Goal: Task Accomplishment & Management: Complete application form

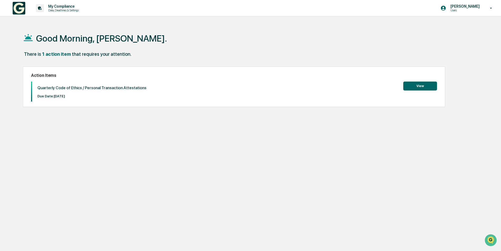
click at [430, 87] on button "View" at bounding box center [420, 86] width 34 height 9
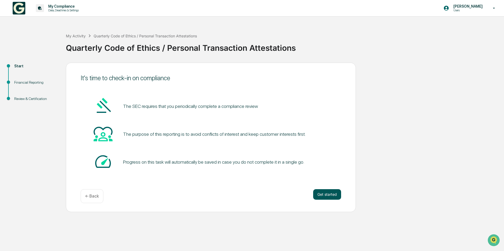
click at [328, 194] on button "Get started" at bounding box center [327, 194] width 28 height 11
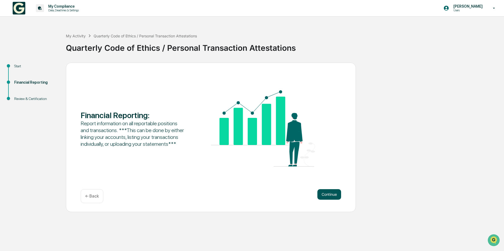
click at [326, 193] on button "Continue" at bounding box center [329, 194] width 24 height 11
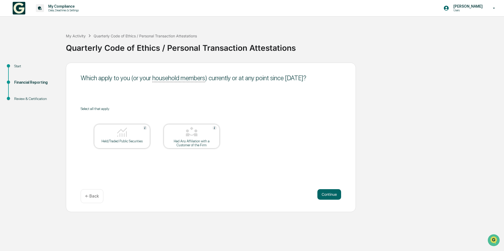
click at [129, 139] on div "Held/Traded Public Securities" at bounding box center [121, 141] width 47 height 4
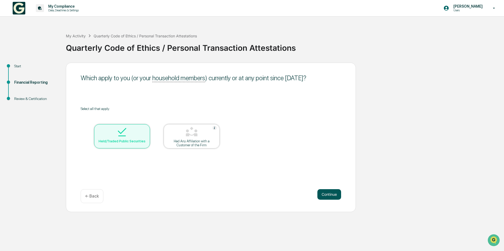
click at [334, 197] on button "Continue" at bounding box center [329, 194] width 24 height 11
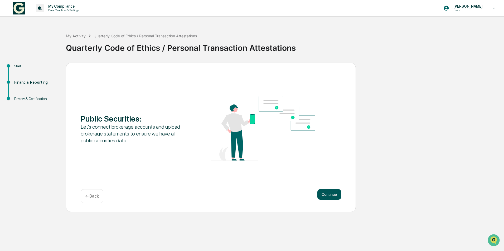
click at [332, 196] on button "Continue" at bounding box center [329, 194] width 24 height 11
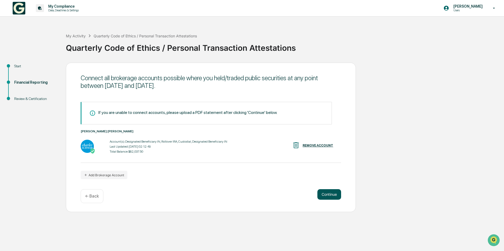
click at [334, 193] on button "Continue" at bounding box center [329, 194] width 24 height 11
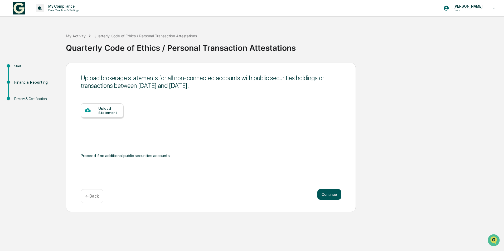
click at [329, 194] on button "Continue" at bounding box center [329, 194] width 24 height 11
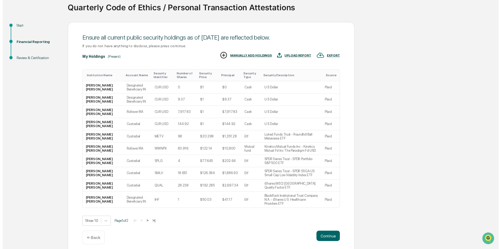
scroll to position [41, 0]
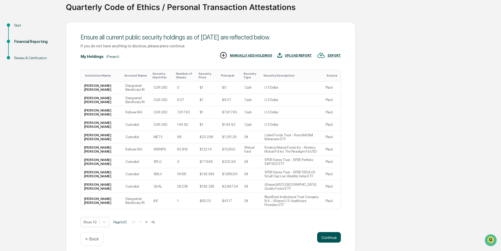
click at [331, 233] on button "Continue" at bounding box center [329, 237] width 24 height 11
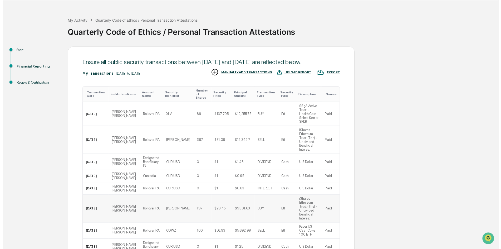
scroll to position [61, 0]
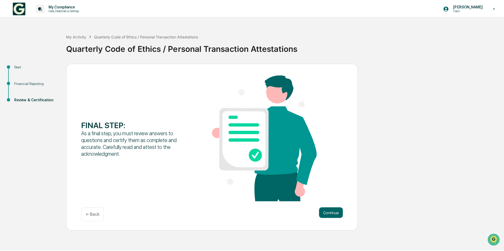
scroll to position [0, 0]
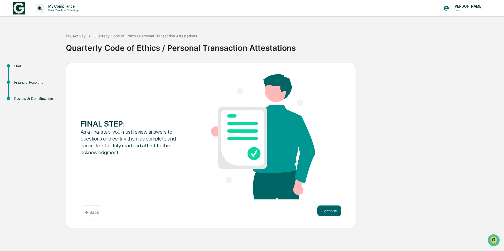
click at [330, 230] on div "My Compliance Data, Deadlines & Settings [PERSON_NAME] Users My Activity Quarte…" at bounding box center [252, 125] width 504 height 251
click at [330, 211] on button "Continue" at bounding box center [329, 211] width 24 height 11
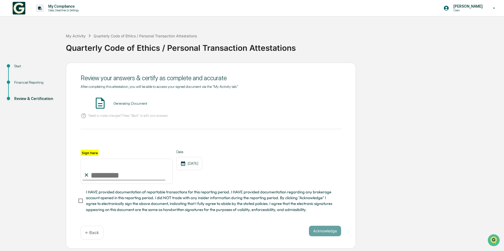
click at [112, 173] on input "Sign here" at bounding box center [127, 171] width 92 height 25
type input "**********"
click at [171, 193] on span "I HAVE provided documentation of reportable transactions for this reporting per…" at bounding box center [211, 200] width 251 height 23
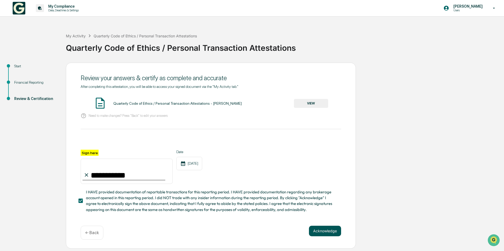
click at [319, 230] on button "Acknowledge" at bounding box center [325, 231] width 32 height 11
click at [316, 100] on button "VIEW" at bounding box center [311, 103] width 34 height 9
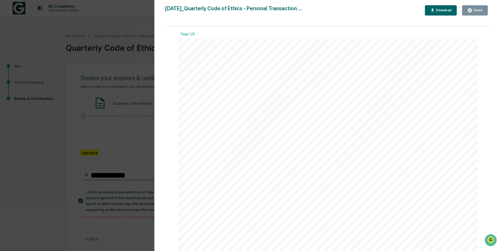
click at [483, 11] on button "Close" at bounding box center [475, 10] width 26 height 10
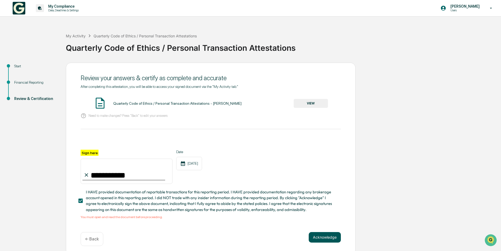
click at [334, 240] on button "Acknowledge" at bounding box center [325, 237] width 32 height 11
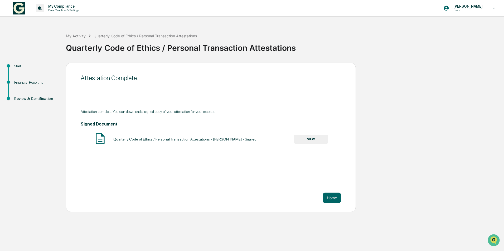
click at [316, 144] on div "Quarterly Code of Ethics / Personal Transaction Attestations - [PERSON_NAME] - …" at bounding box center [211, 139] width 260 height 14
click at [316, 138] on button "VIEW" at bounding box center [311, 139] width 34 height 9
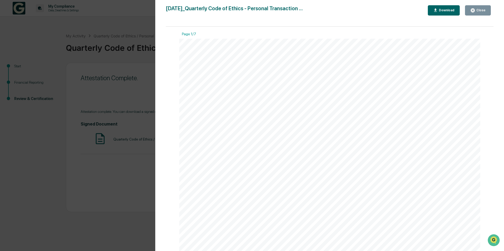
click at [478, 12] on div "Close" at bounding box center [480, 10] width 10 height 4
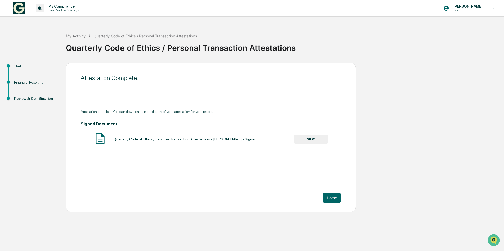
drag, startPoint x: 337, startPoint y: 200, endPoint x: 380, endPoint y: 146, distance: 68.6
click at [381, 144] on div "Start Financial Reporting Review & Certification Attestation Complete. Attestat…" at bounding box center [252, 138] width 498 height 150
